Goal: Task Accomplishment & Management: Manage account settings

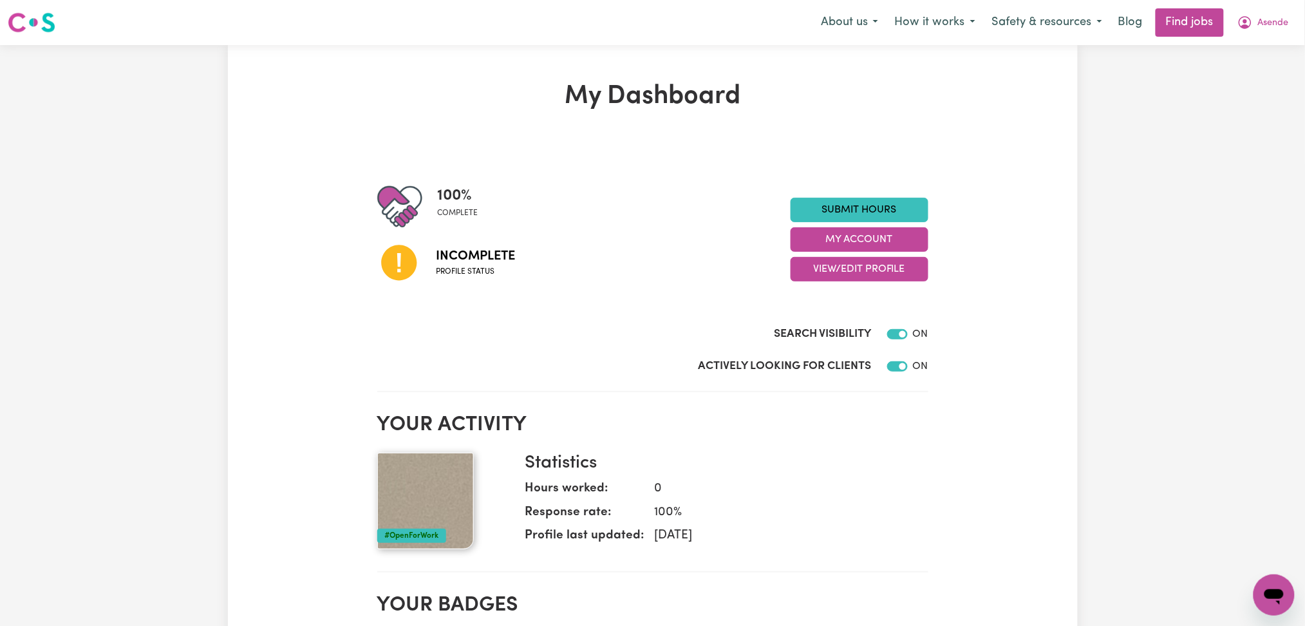
click at [851, 253] on div "Submit Hours My Account View/Edit Profile" at bounding box center [860, 240] width 138 height 84
click at [849, 261] on button "View/Edit Profile" at bounding box center [860, 269] width 138 height 24
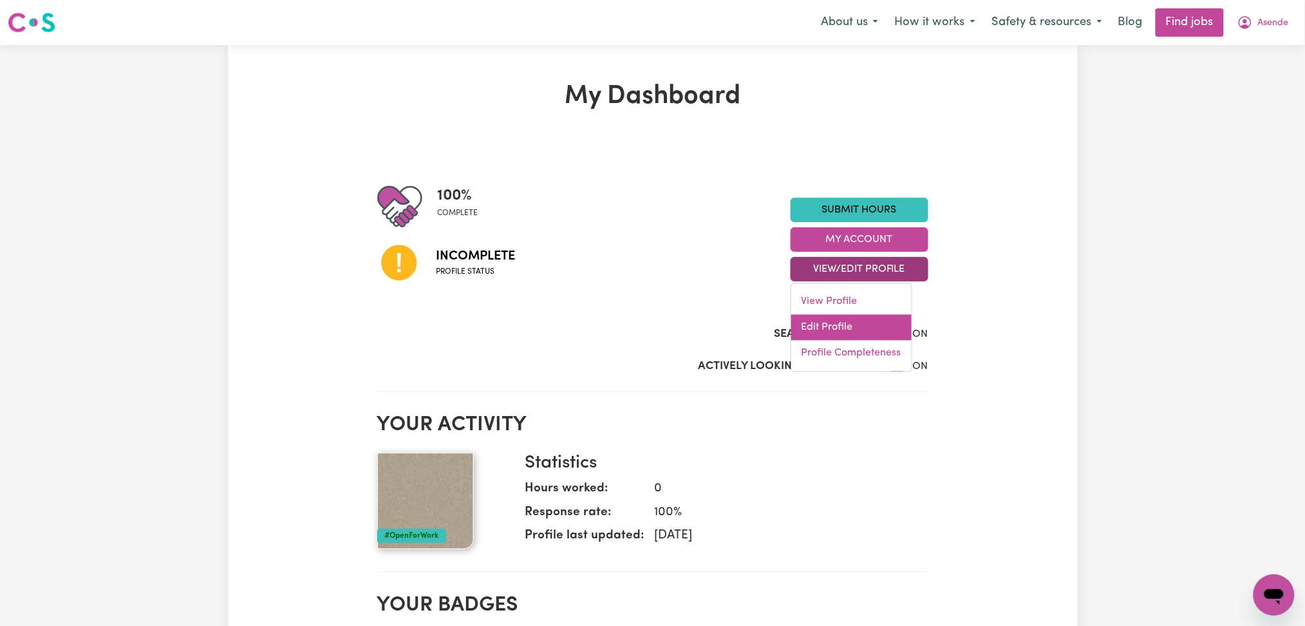
click at [840, 330] on link "Edit Profile" at bounding box center [851, 328] width 120 height 26
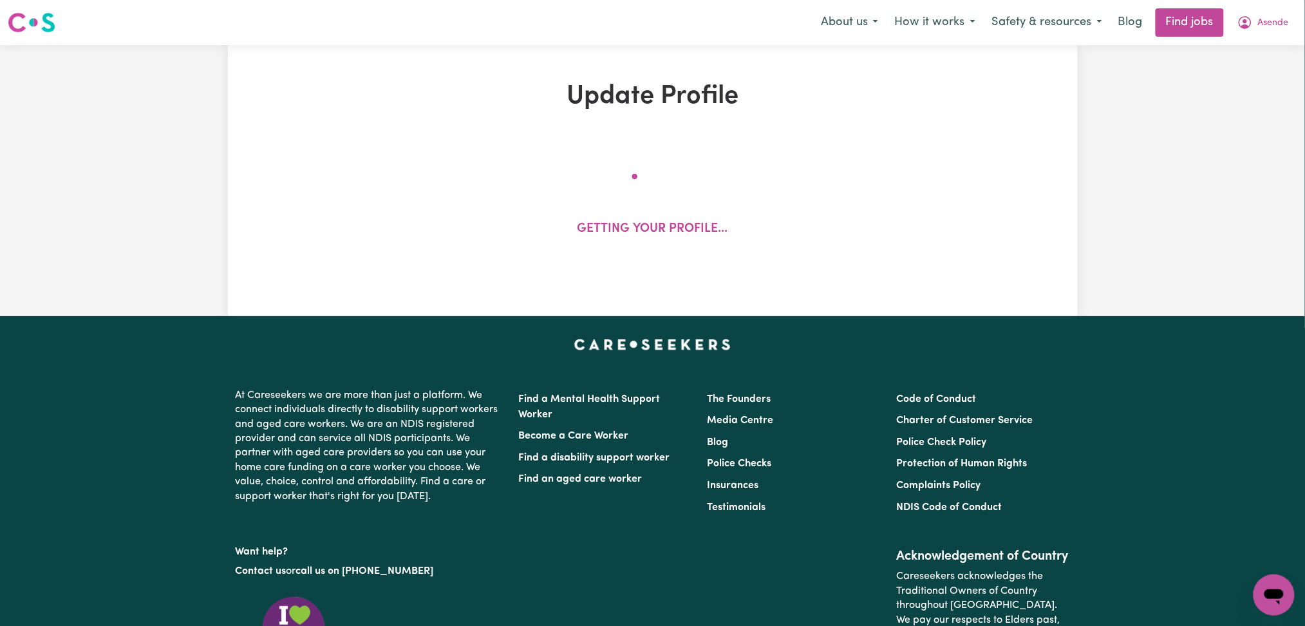
select select "[DEMOGRAPHIC_DATA]"
select select "Australian PR"
select select "Studying a healthcare related degree or qualification"
select select "40"
select select "60"
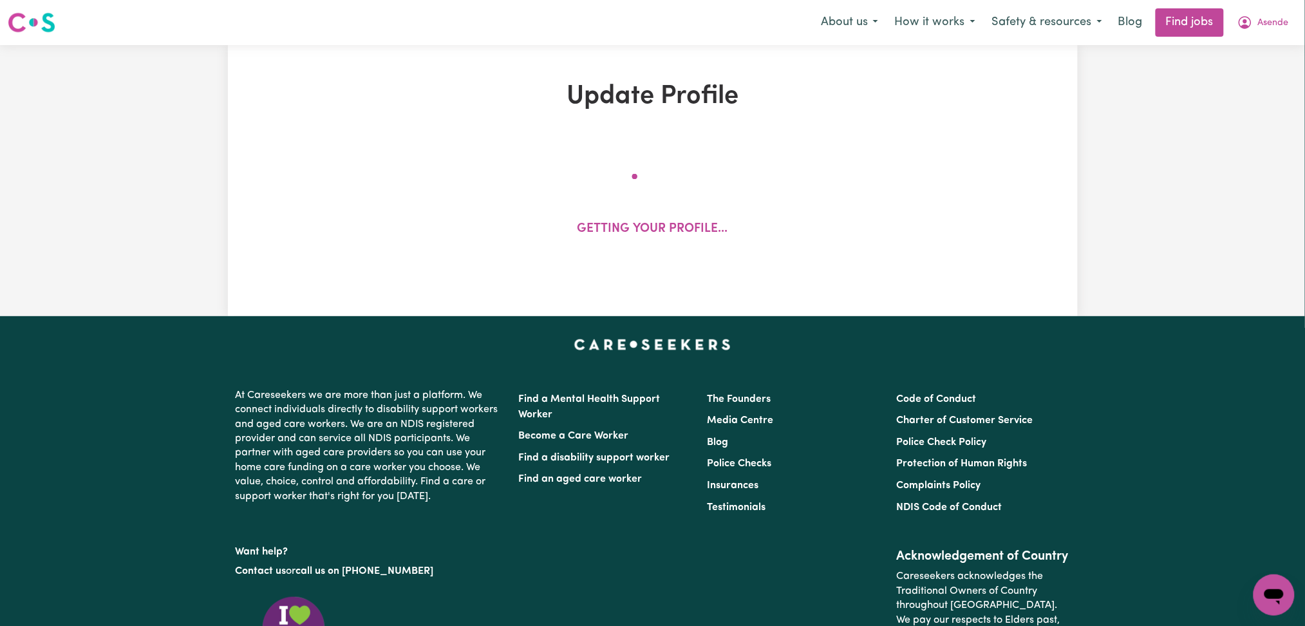
select select "69"
select select "70"
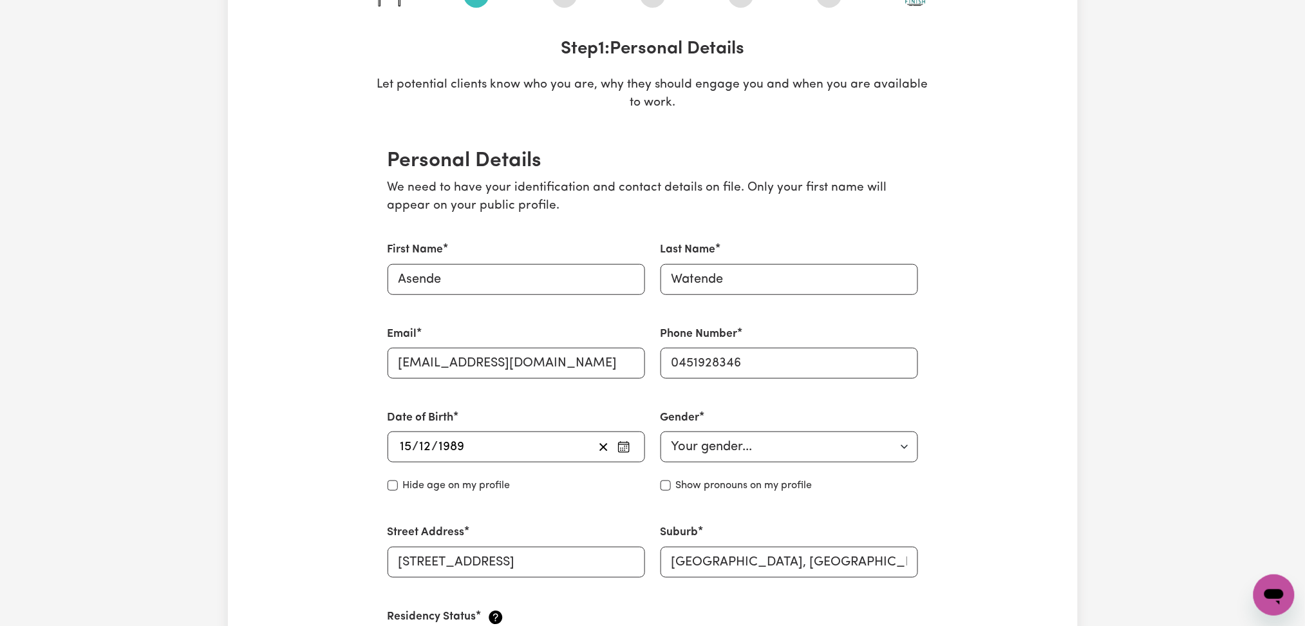
scroll to position [86, 0]
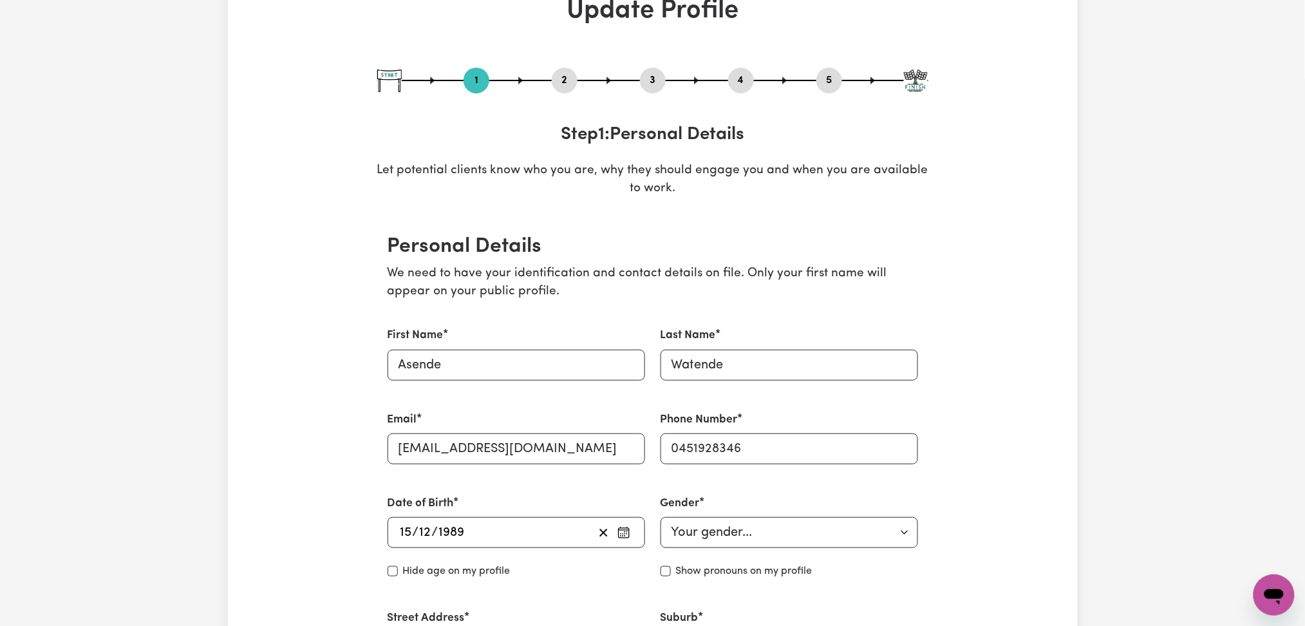
click at [561, 70] on div "2" at bounding box center [565, 81] width 26 height 26
click at [565, 86] on button "2" at bounding box center [565, 80] width 26 height 17
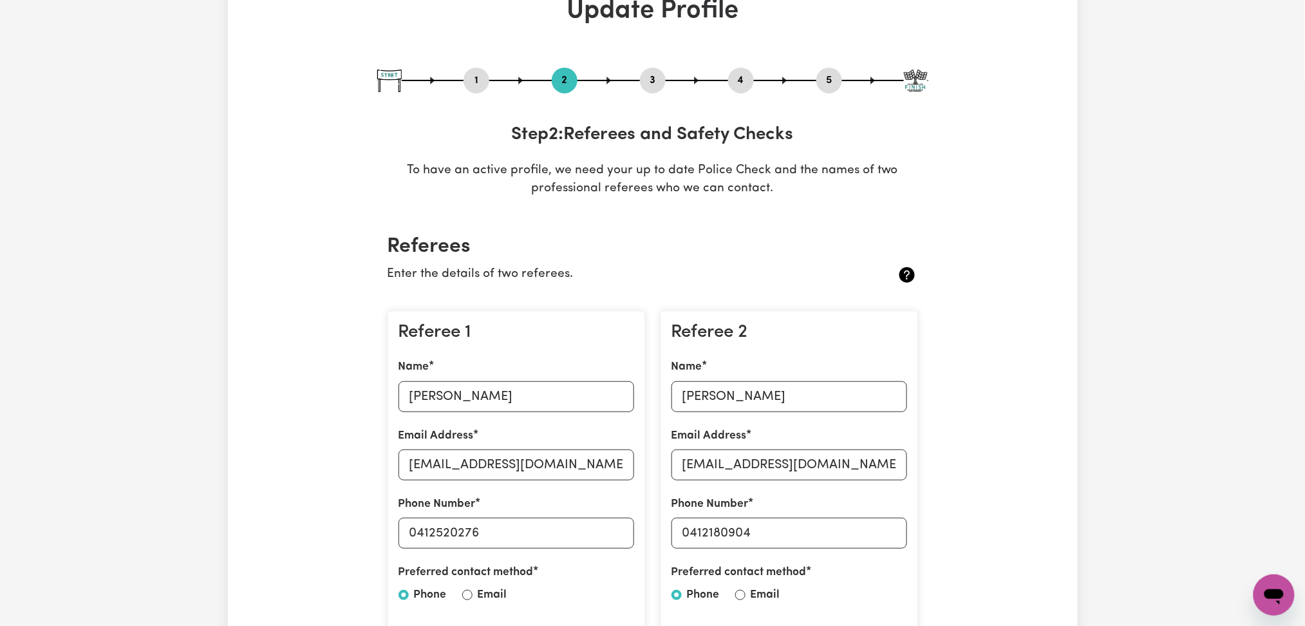
scroll to position [258, 0]
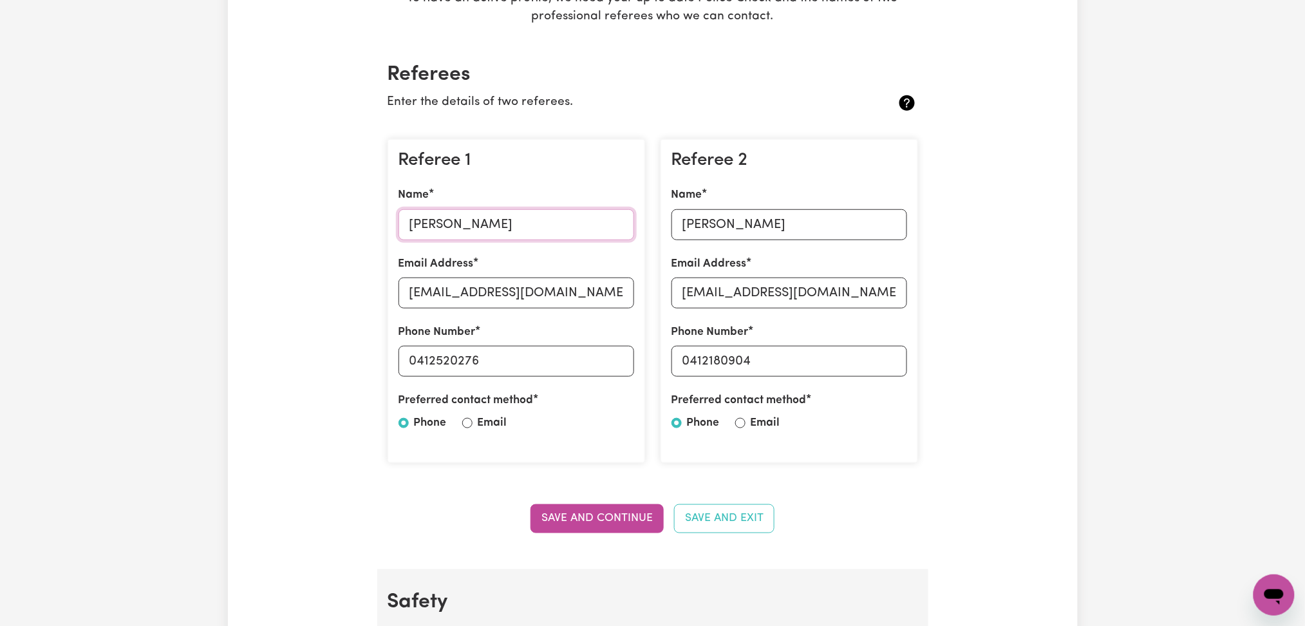
click at [455, 223] on input "[PERSON_NAME]" at bounding box center [517, 224] width 236 height 31
click at [533, 289] on input "[EMAIL_ADDRESS][DOMAIN_NAME]" at bounding box center [517, 293] width 236 height 31
drag, startPoint x: 417, startPoint y: 359, endPoint x: 511, endPoint y: 359, distance: 94.0
click at [511, 359] on input "0412520276" at bounding box center [517, 361] width 236 height 31
drag, startPoint x: 645, startPoint y: 220, endPoint x: 655, endPoint y: 220, distance: 10.3
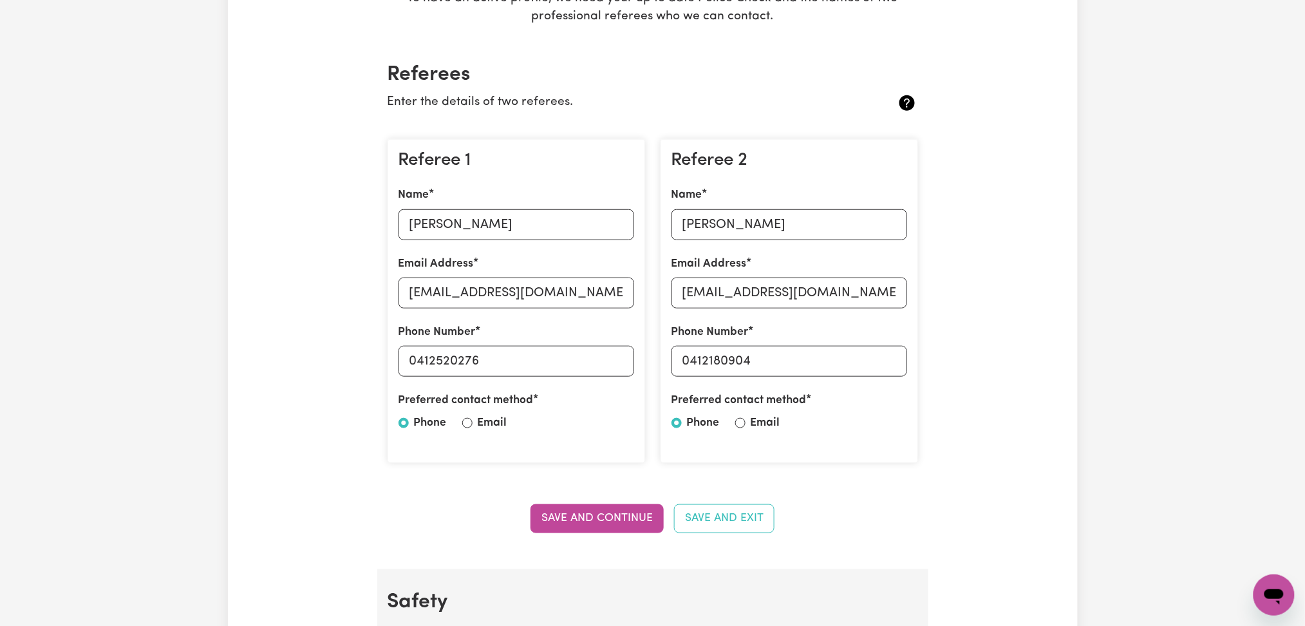
click at [645, 220] on div "Referee 1 Name [PERSON_NAME] Email Address [EMAIL_ADDRESS][DOMAIN_NAME] Phone N…" at bounding box center [516, 301] width 273 height 345
click at [707, 220] on input "[PERSON_NAME]" at bounding box center [790, 224] width 236 height 31
click at [742, 284] on input "[EMAIL_ADDRESS][DOMAIN_NAME]" at bounding box center [790, 293] width 236 height 31
drag, startPoint x: 692, startPoint y: 355, endPoint x: 795, endPoint y: 355, distance: 103.0
click at [795, 355] on input "0412180904" at bounding box center [790, 361] width 236 height 31
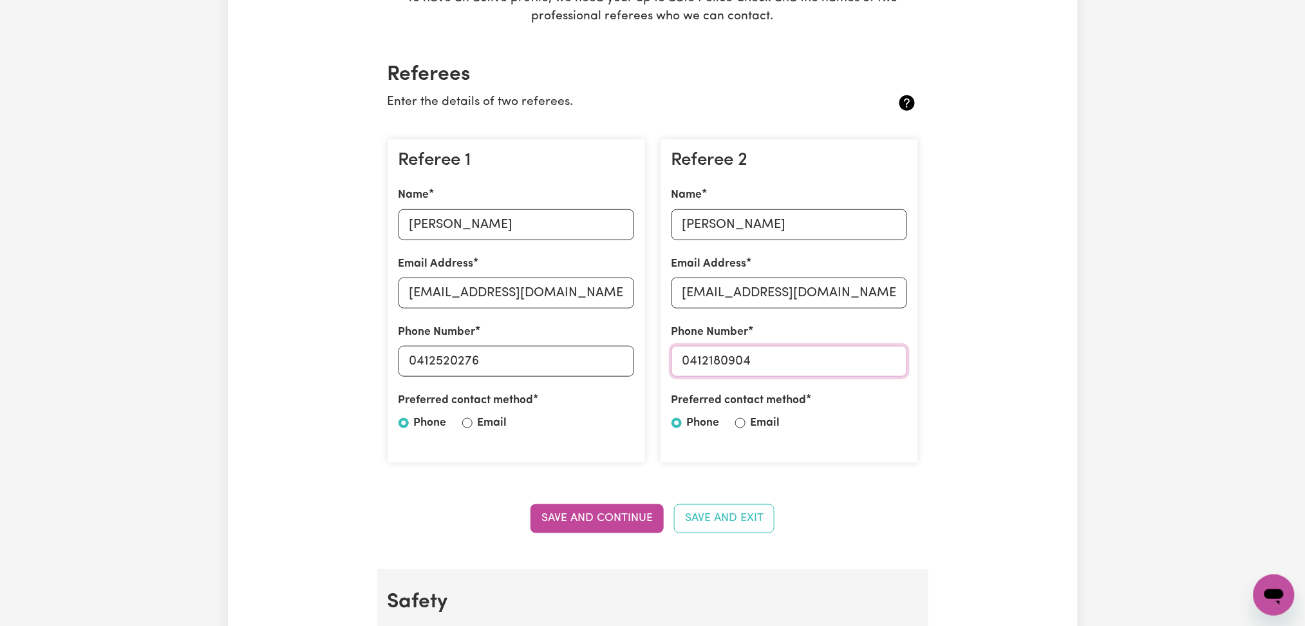
scroll to position [86, 0]
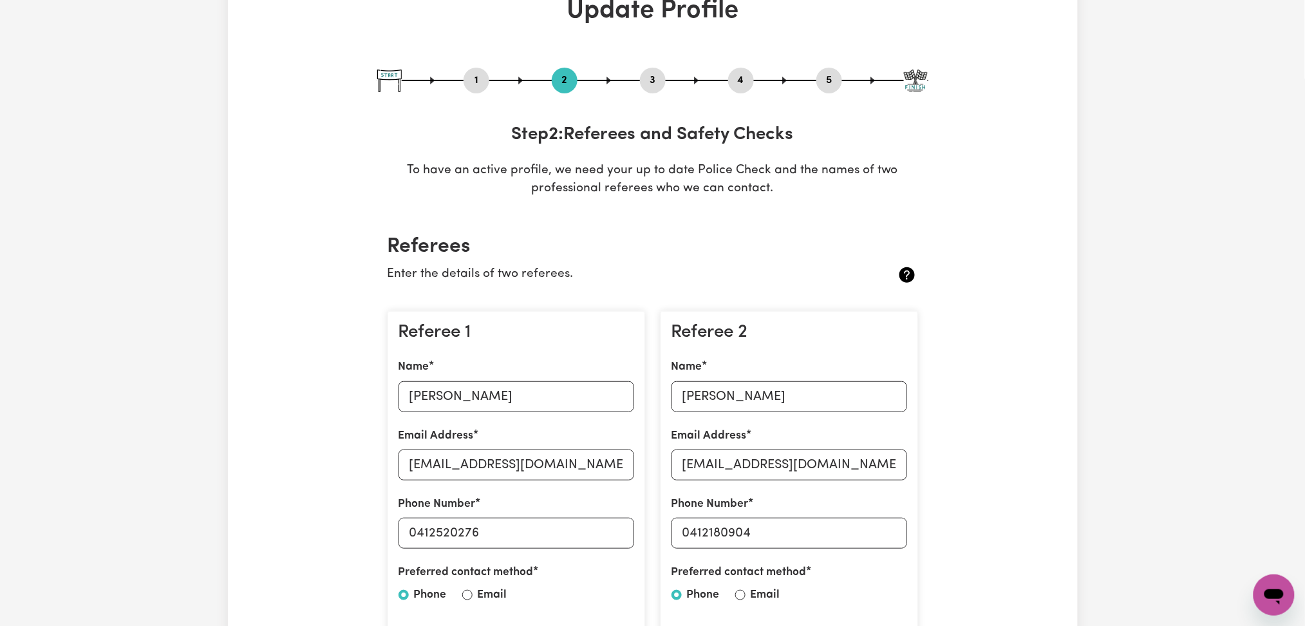
click at [827, 75] on button "5" at bounding box center [829, 80] width 26 height 17
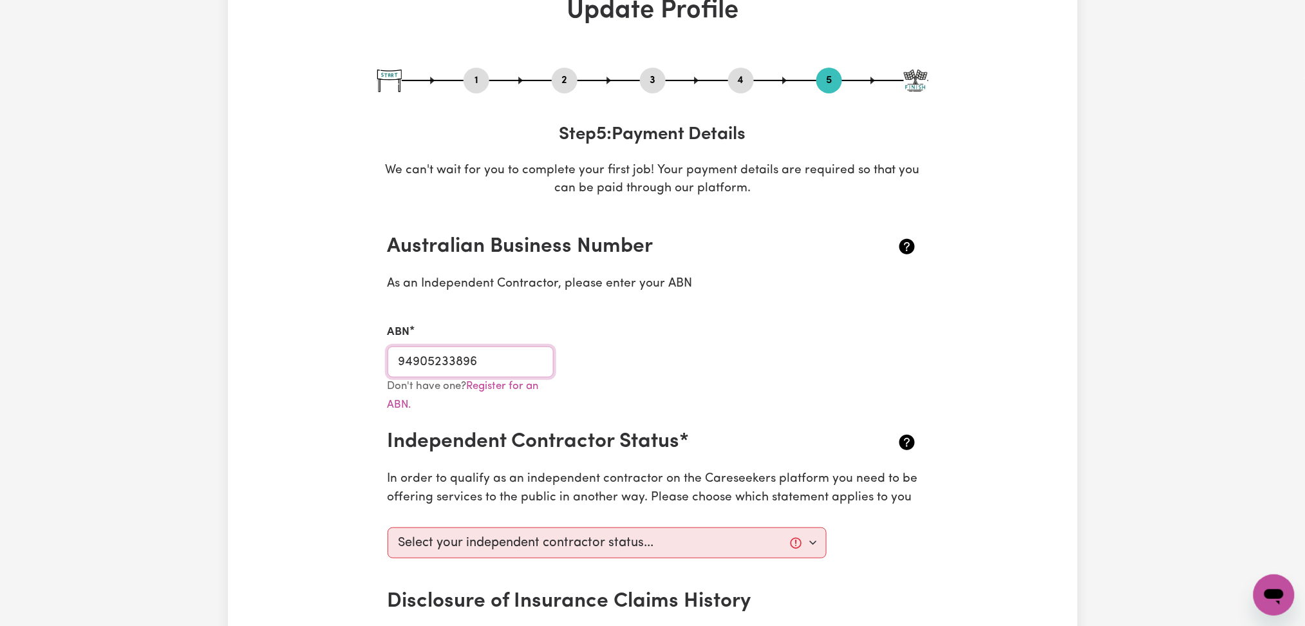
click at [481, 355] on input "94905233896" at bounding box center [471, 361] width 167 height 31
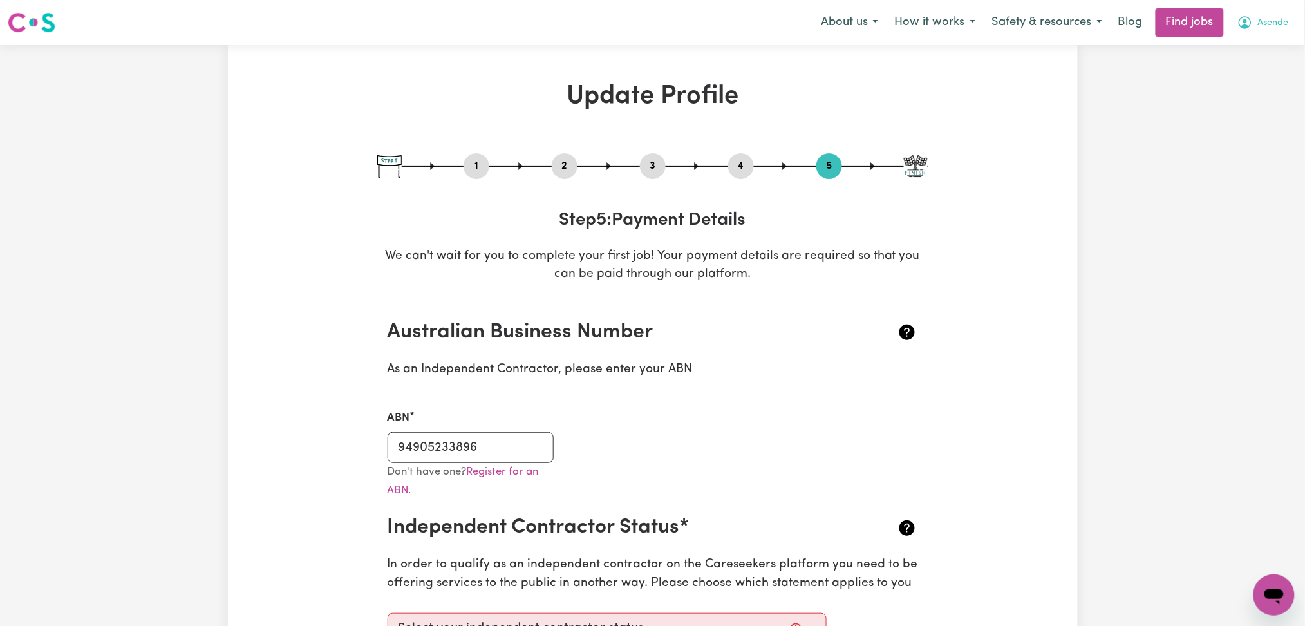
drag, startPoint x: 1259, startPoint y: 14, endPoint x: 1259, endPoint y: 32, distance: 18.0
click at [1259, 15] on button "Asende" at bounding box center [1263, 22] width 68 height 27
click at [1254, 65] on link "My Dashboard" at bounding box center [1246, 74] width 102 height 24
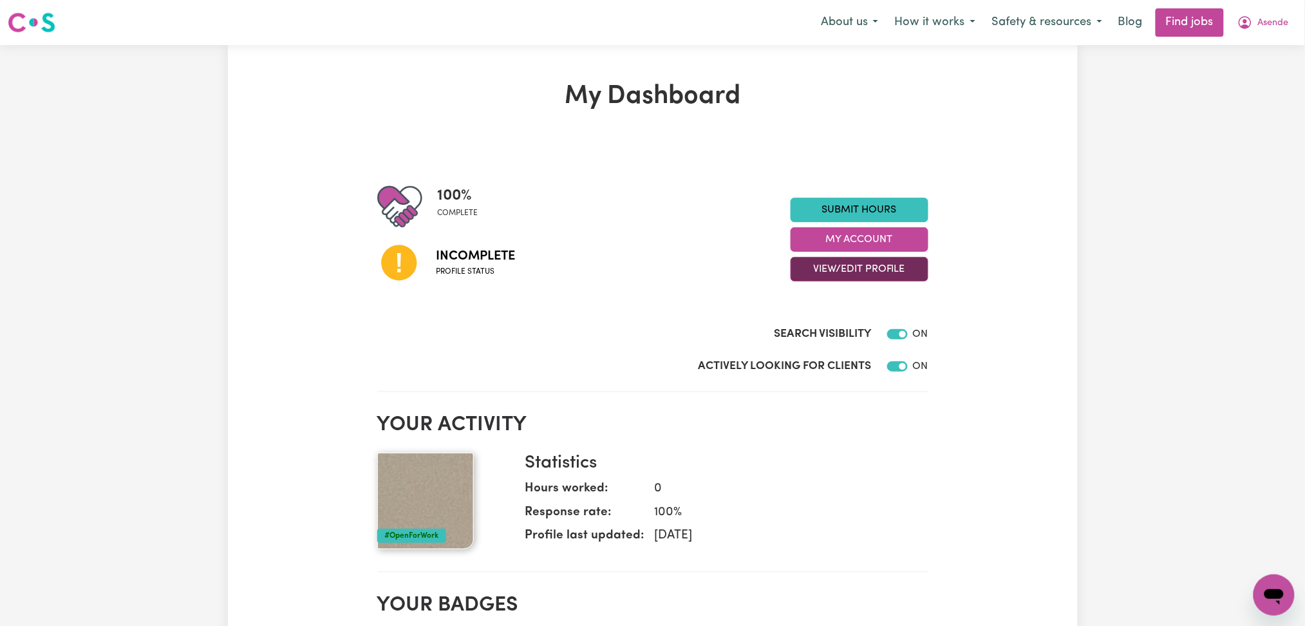
click at [828, 281] on button "View/Edit Profile" at bounding box center [860, 269] width 138 height 24
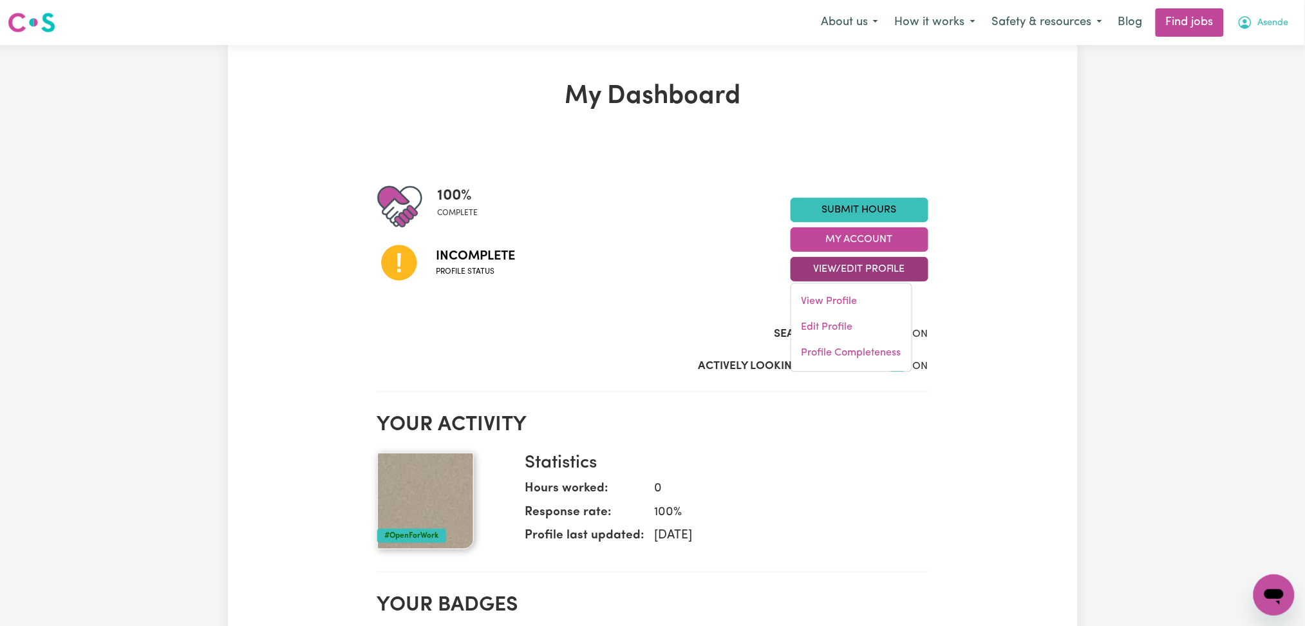
click at [1264, 12] on button "Asende" at bounding box center [1263, 22] width 68 height 27
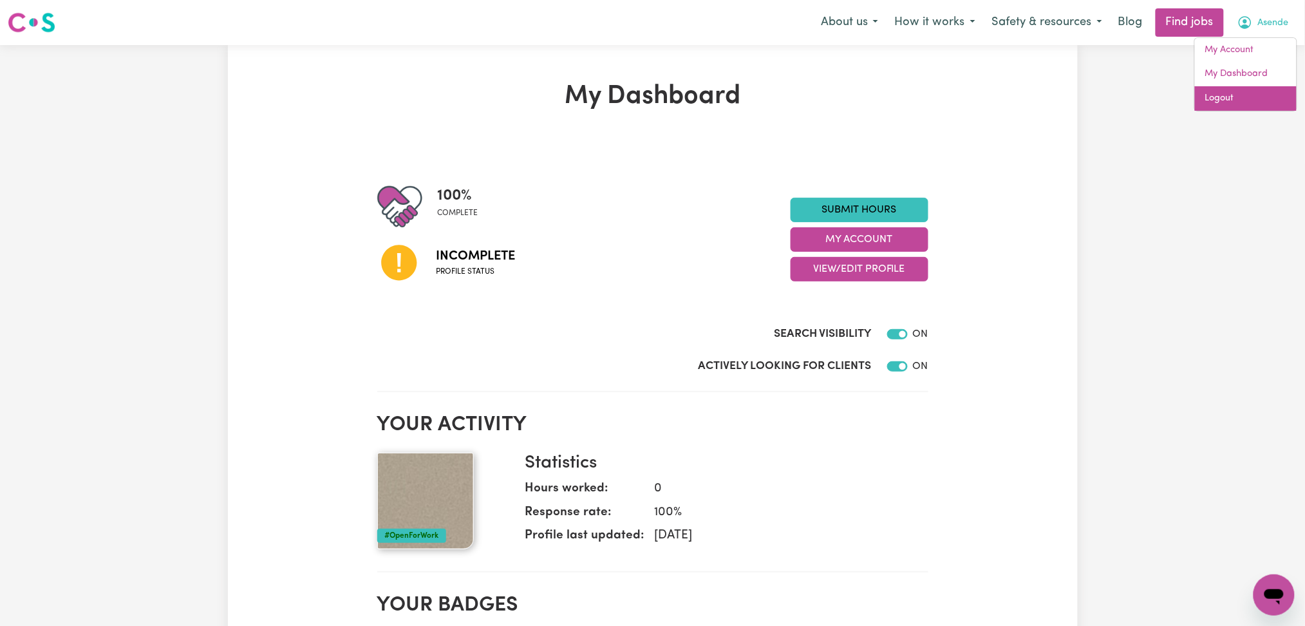
click at [1266, 104] on link "Logout" at bounding box center [1246, 98] width 102 height 24
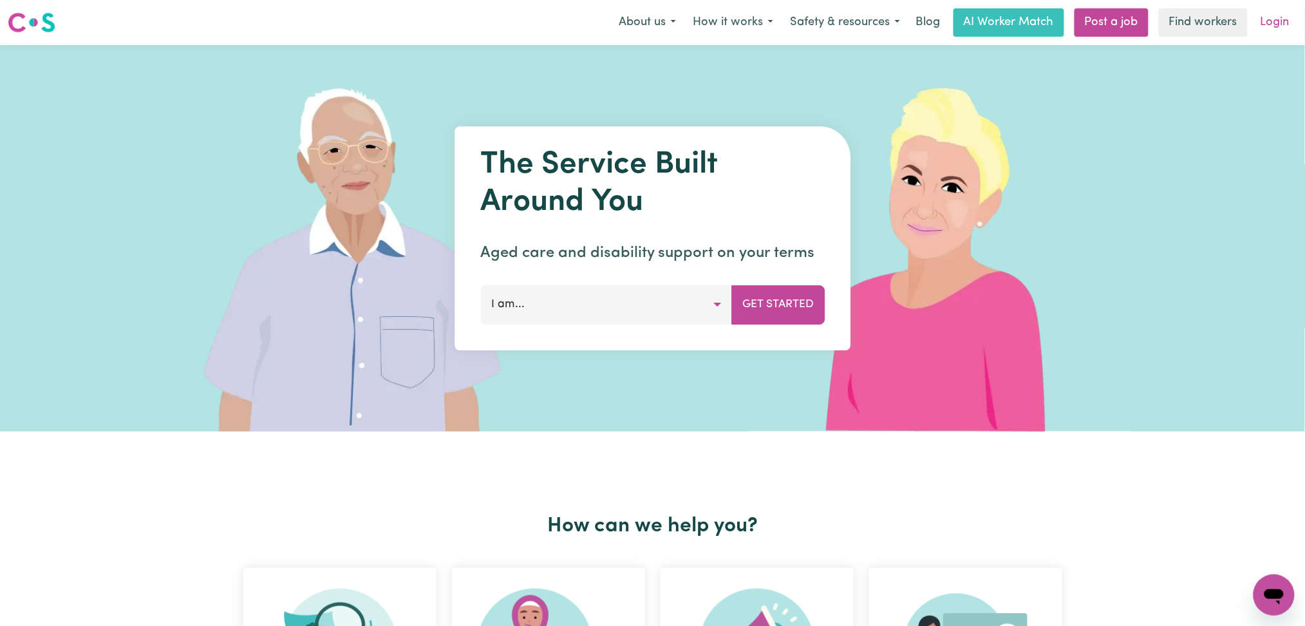
click at [1283, 33] on link "Login" at bounding box center [1275, 22] width 44 height 28
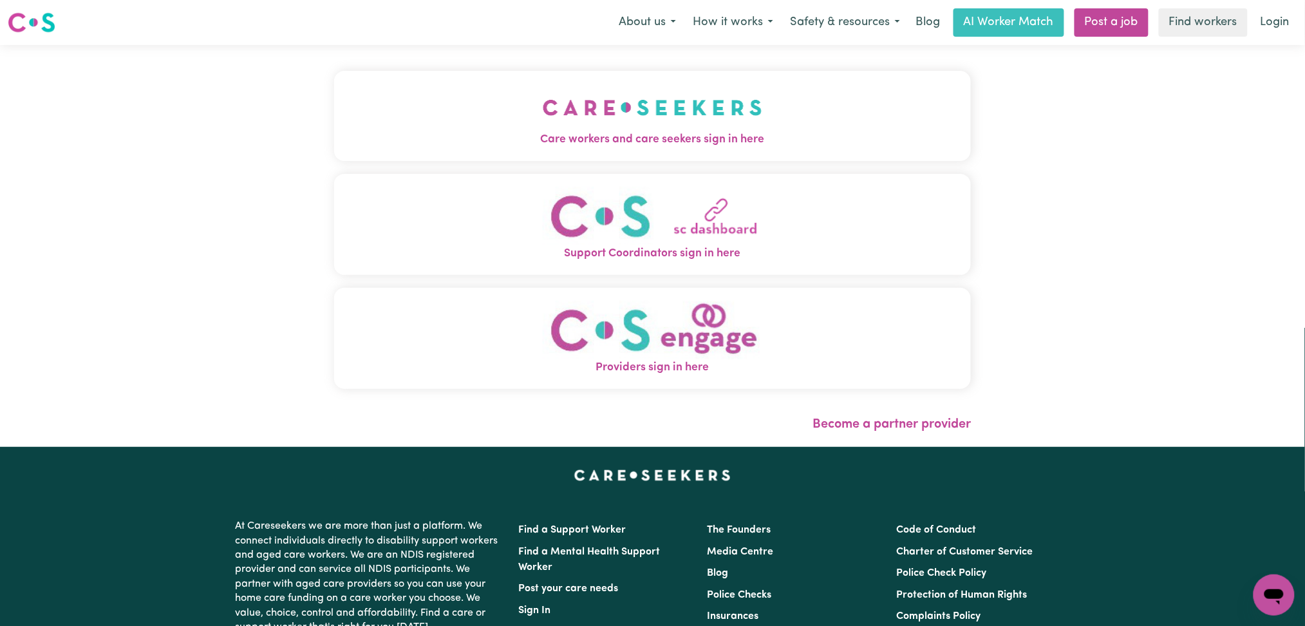
click at [543, 215] on img "Support Coordinators sign in here" at bounding box center [653, 216] width 220 height 59
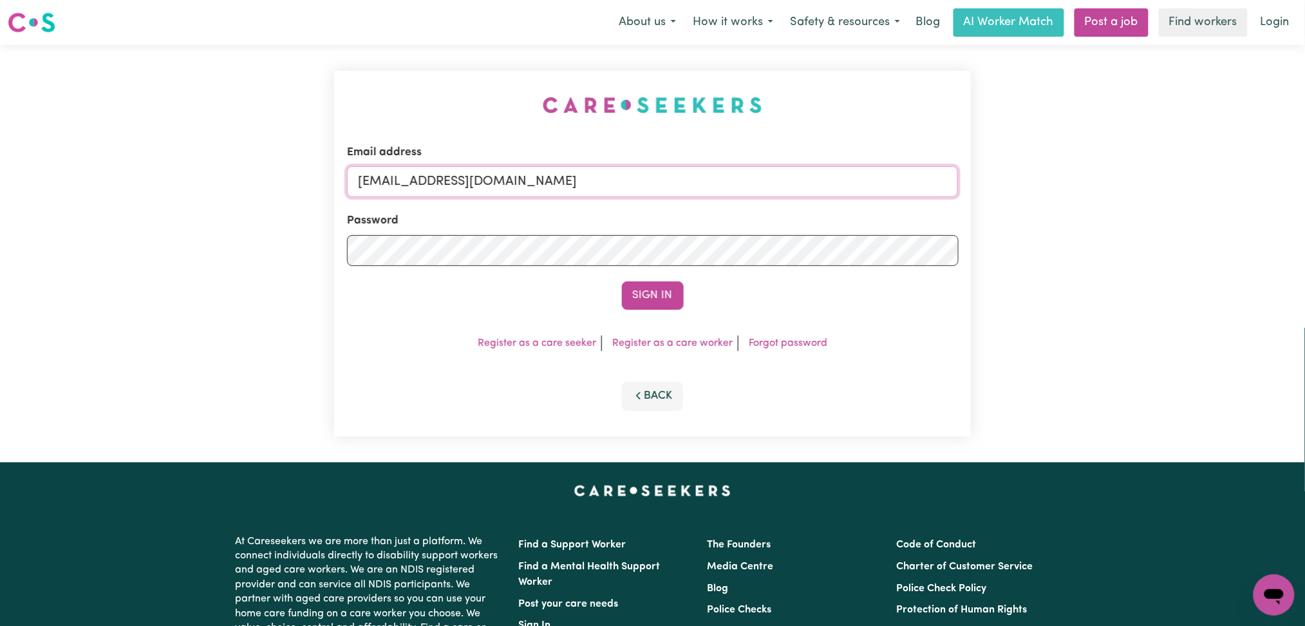
click at [576, 196] on input "[EMAIL_ADDRESS][DOMAIN_NAME]" at bounding box center [653, 181] width 612 height 31
drag, startPoint x: 420, startPoint y: 178, endPoint x: 751, endPoint y: 182, distance: 330.3
click at [807, 174] on input "Superuser~[EMAIL_ADDRESS][DOMAIN_NAME]" at bounding box center [653, 181] width 612 height 31
click at [533, 182] on input "Superuser~[EMAIL_ADDRESS][DOMAIN_NAME]" at bounding box center [653, 181] width 612 height 31
drag, startPoint x: 424, startPoint y: 170, endPoint x: 670, endPoint y: 169, distance: 245.3
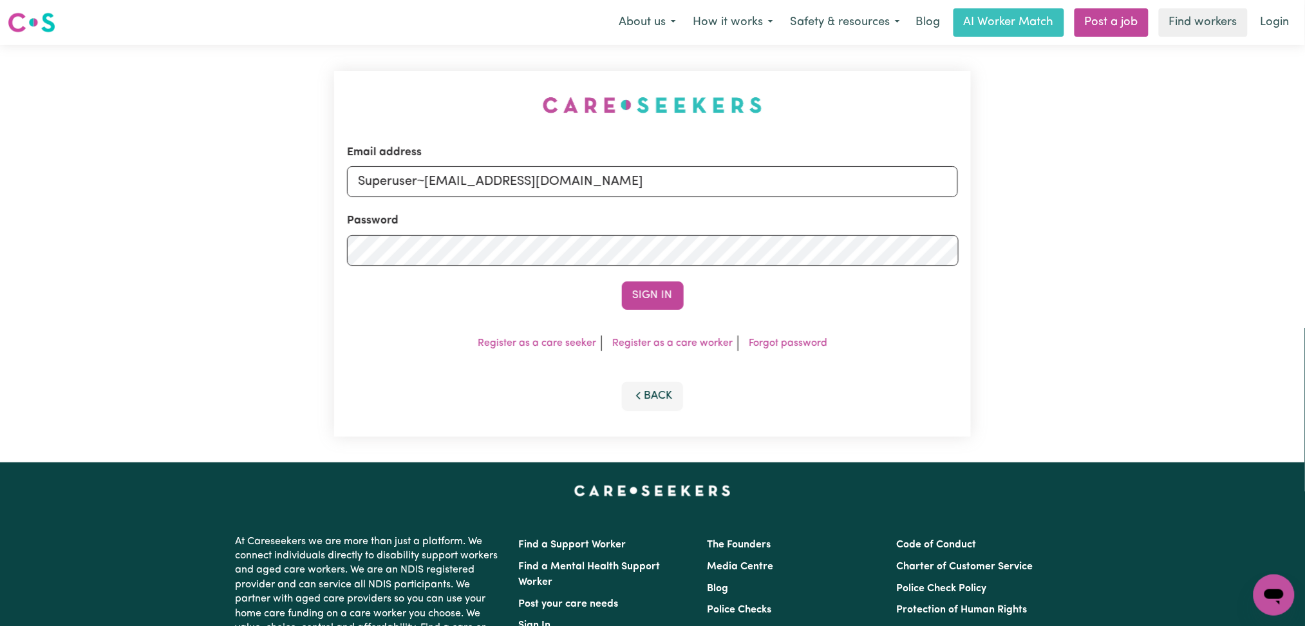
click at [670, 169] on input "Superuser~[EMAIL_ADDRESS][DOMAIN_NAME]" at bounding box center [653, 181] width 612 height 31
type input "Superuser~[EMAIL_ADDRESS][DOMAIN_NAME]"
click at [636, 288] on button "Sign In" at bounding box center [653, 295] width 62 height 28
